Goal: Navigation & Orientation: Find specific page/section

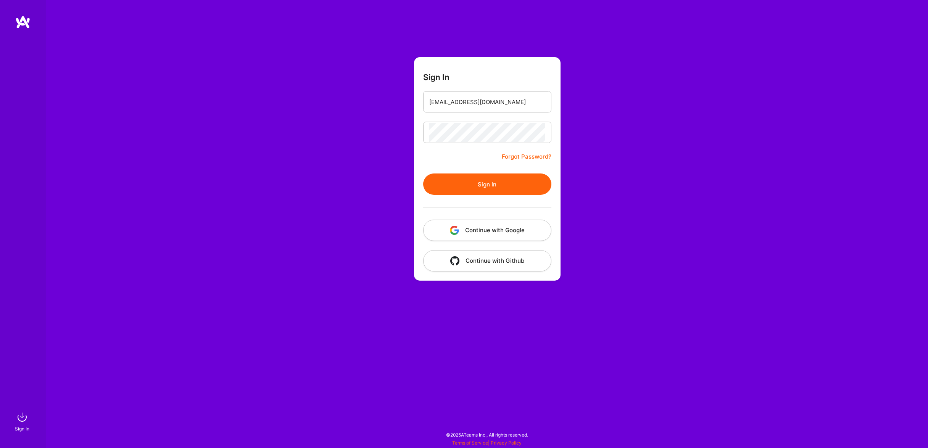
click at [525, 184] on button "Sign In" at bounding box center [487, 184] width 128 height 21
